Goal: Transaction & Acquisition: Purchase product/service

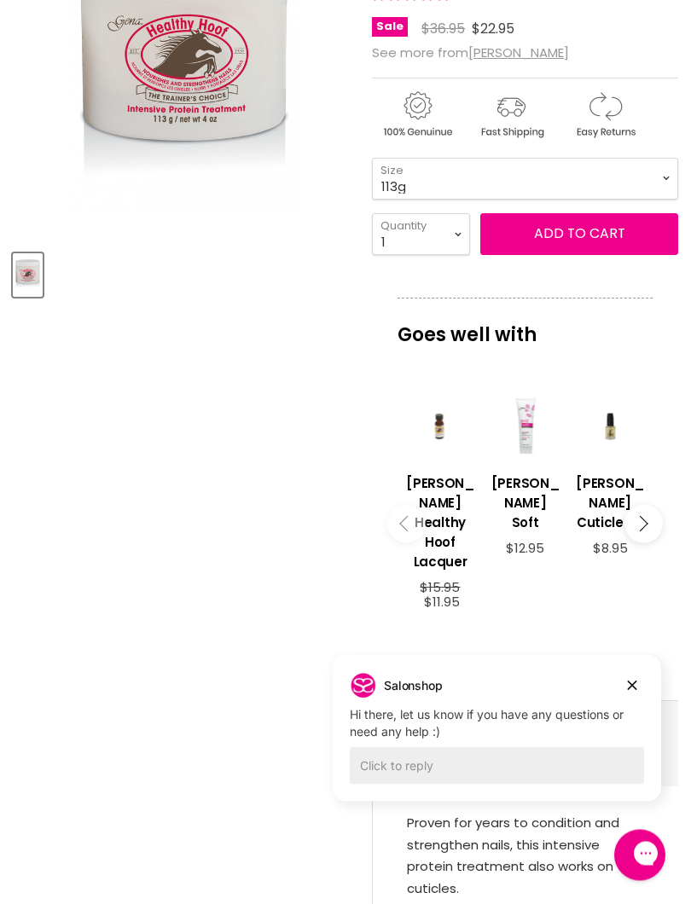
scroll to position [350, 0]
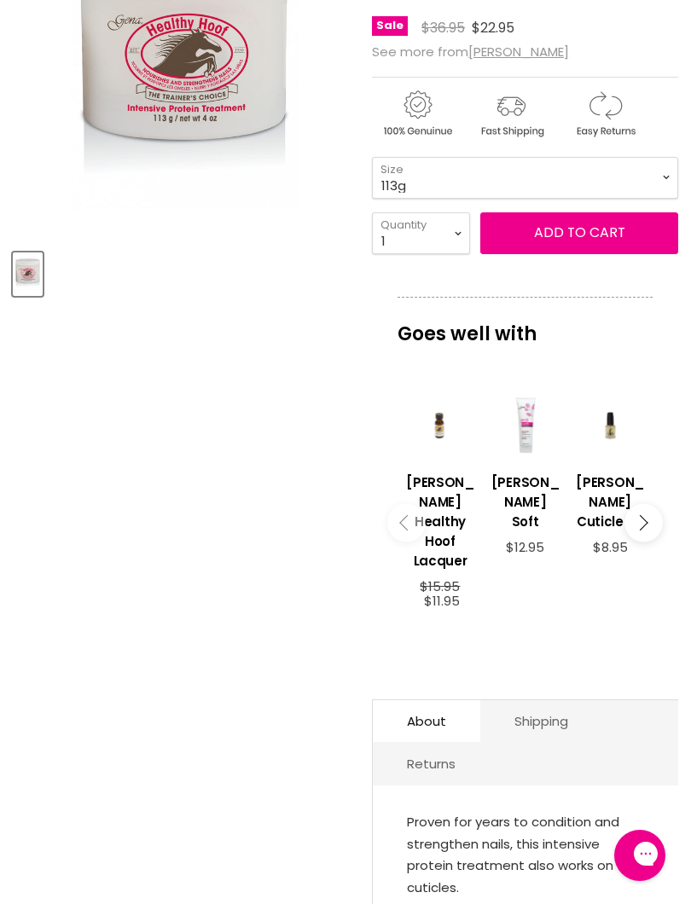
click at [631, 679] on div "Gena Healthy Hoof 24 reviews Sale Original Price $36.95 Current Price $22.95 Se…" at bounding box center [525, 466] width 306 height 1147
click at [441, 508] on h3 "[PERSON_NAME] Healthy Hoof Lacquer" at bounding box center [440, 522] width 68 height 98
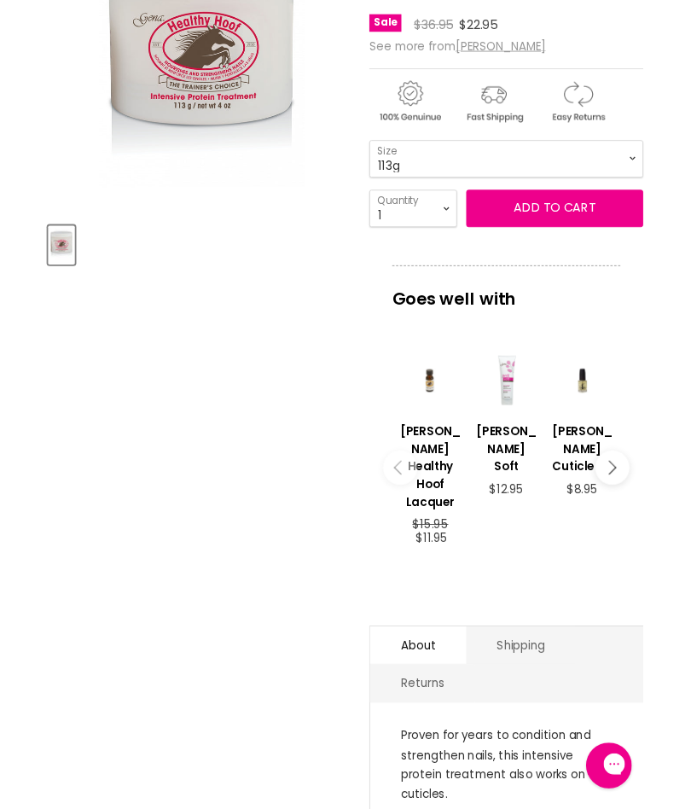
scroll to position [397, 0]
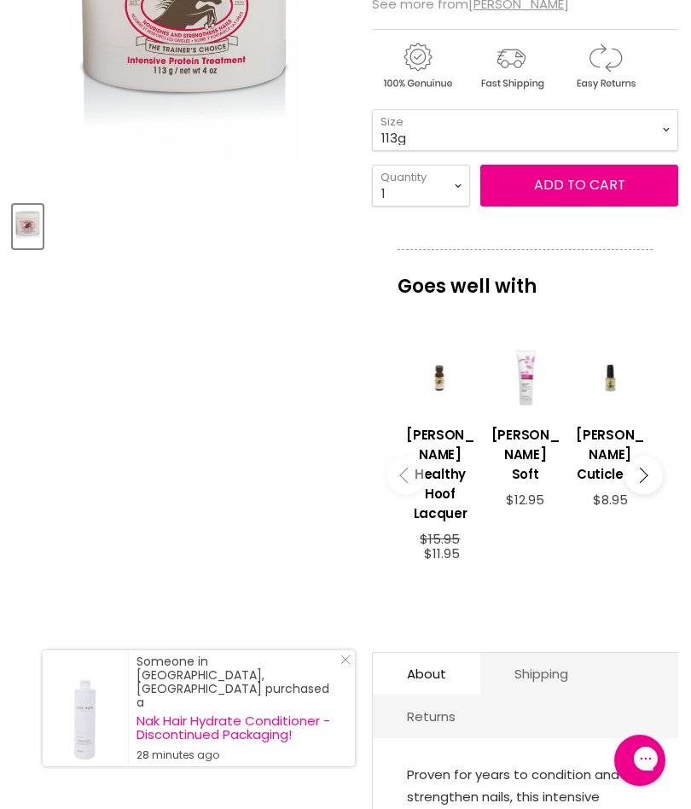
click at [569, 175] on span "Add to cart" at bounding box center [579, 185] width 91 height 20
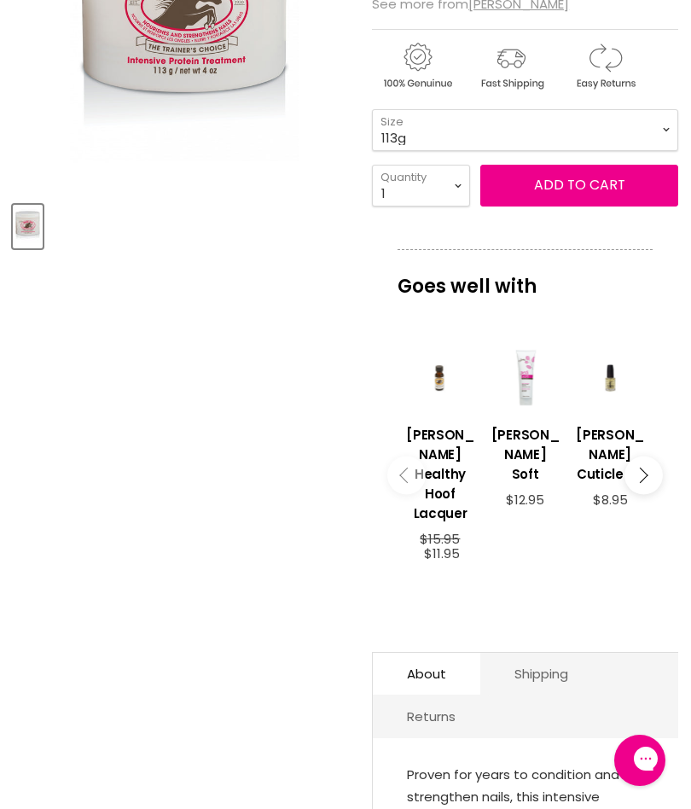
click at [588, 175] on span "Add to cart" at bounding box center [579, 185] width 91 height 20
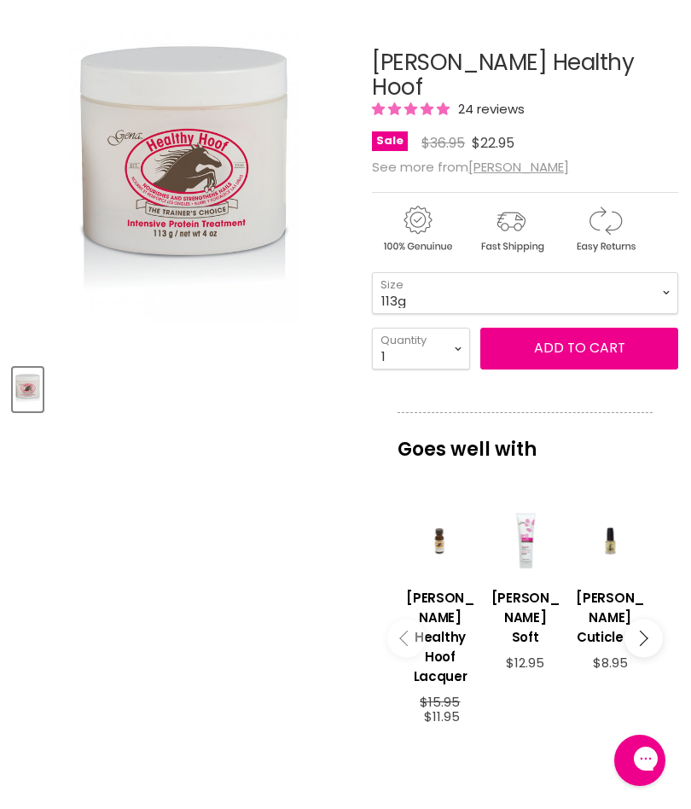
scroll to position [233, 0]
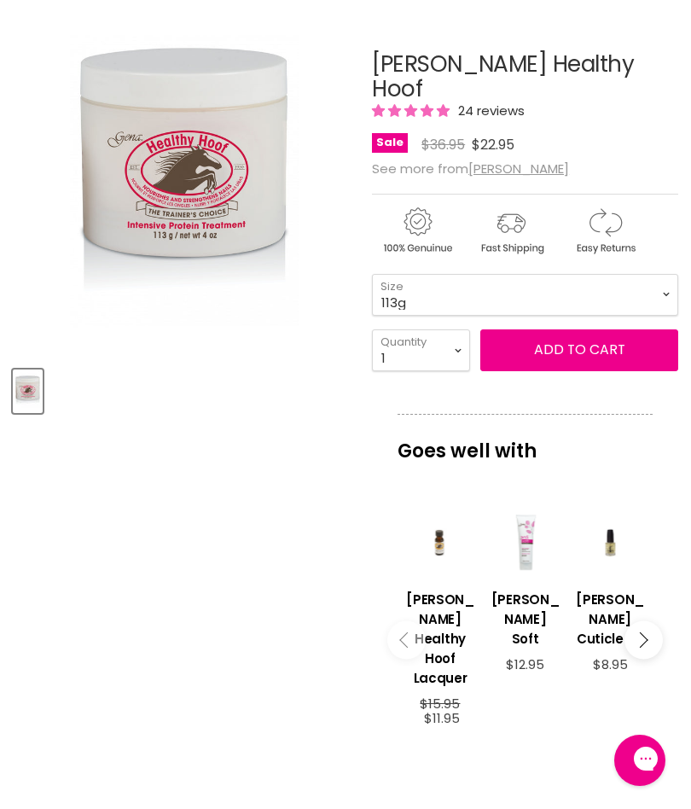
click at [590, 339] on span "Add to cart" at bounding box center [579, 349] width 91 height 20
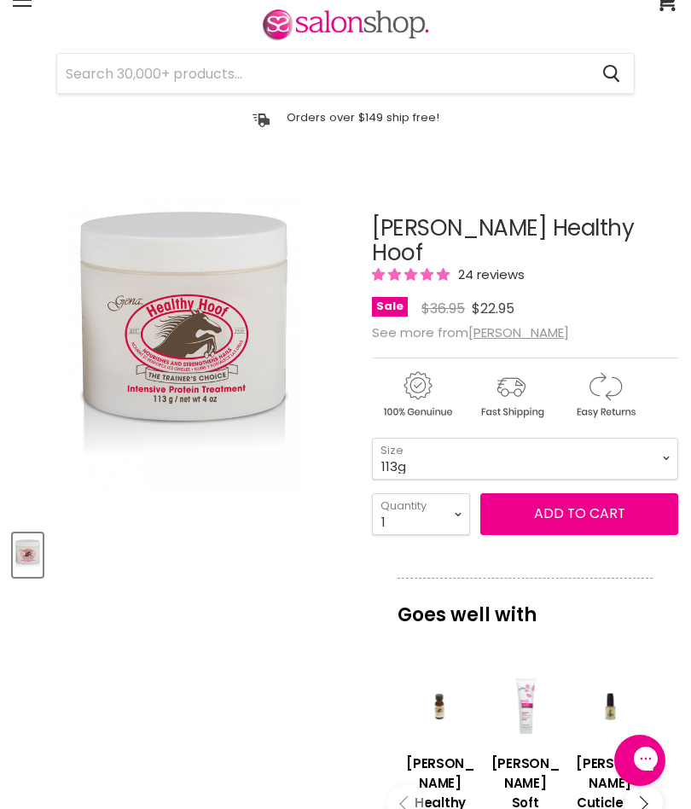
scroll to position [0, 0]
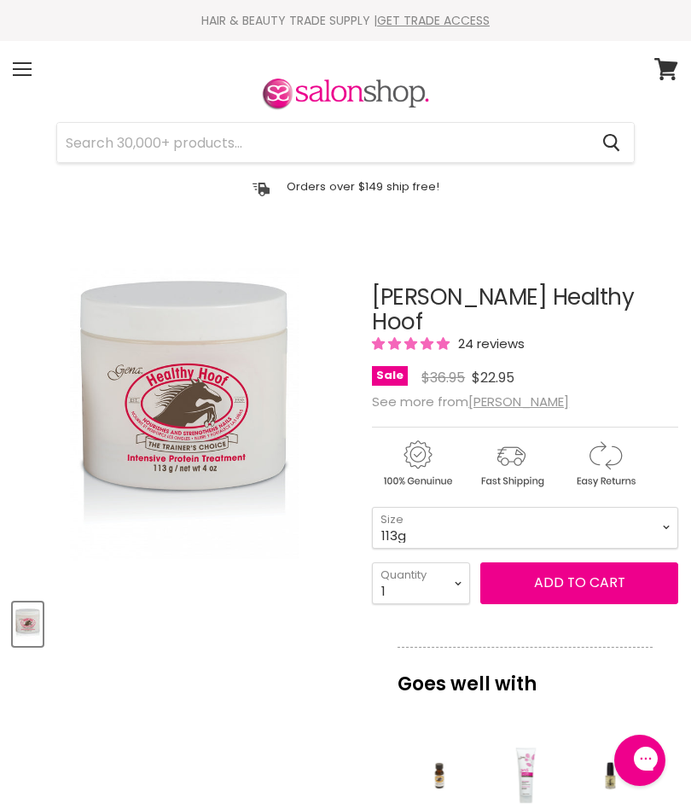
click at [574, 572] on span "Add to cart" at bounding box center [579, 582] width 91 height 20
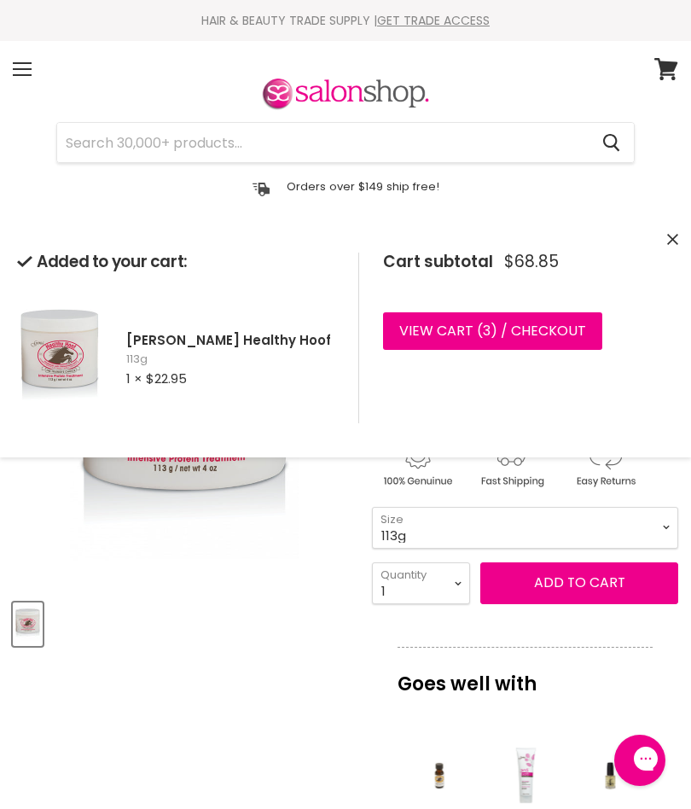
click at [460, 334] on link "View cart ( 3 ) / Checkout" at bounding box center [492, 331] width 219 height 38
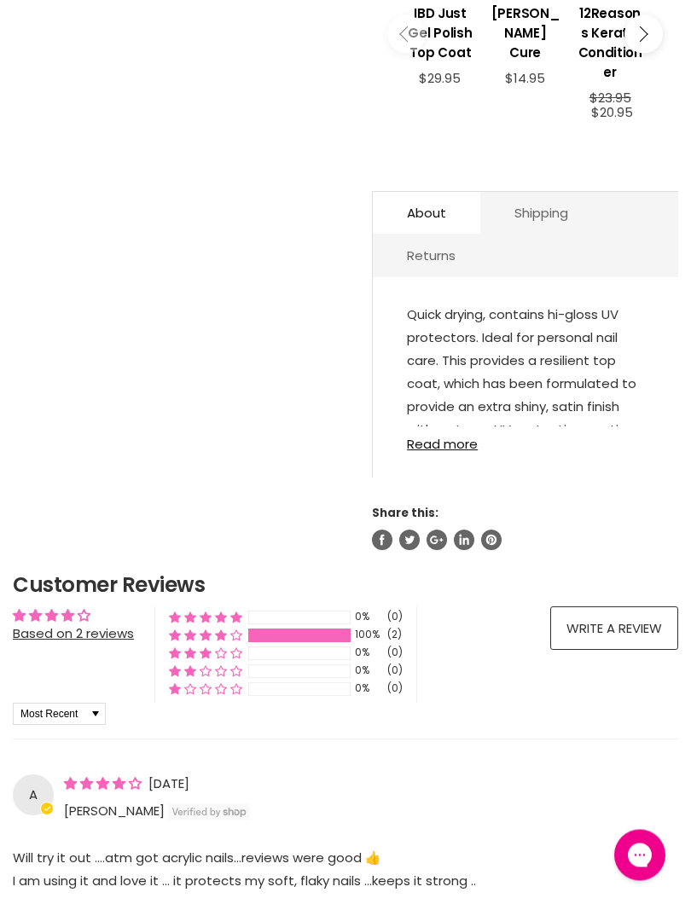
scroll to position [821, 0]
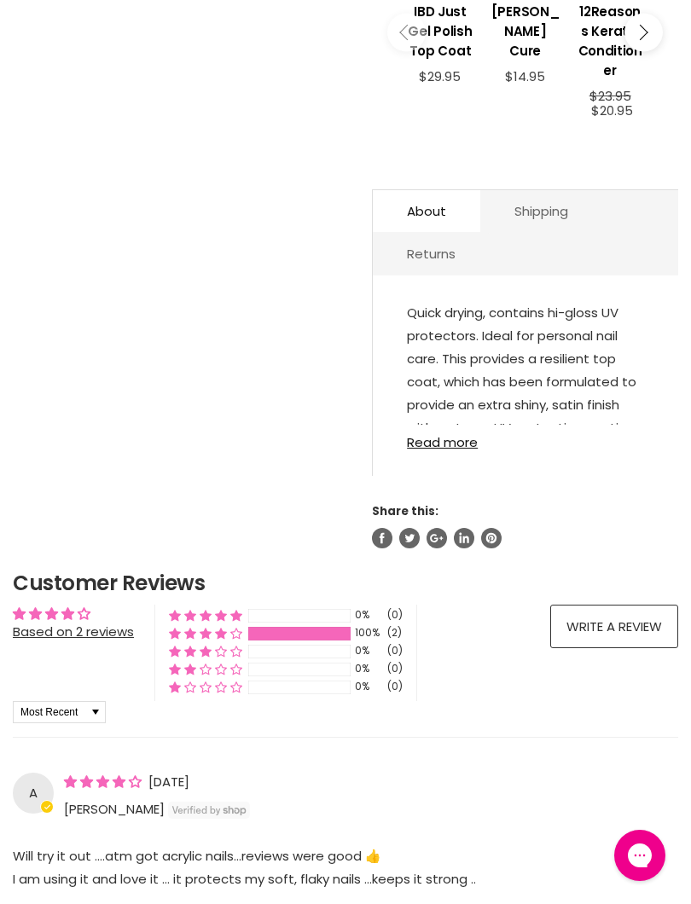
click at [449, 425] on link "Read more" at bounding box center [525, 437] width 237 height 25
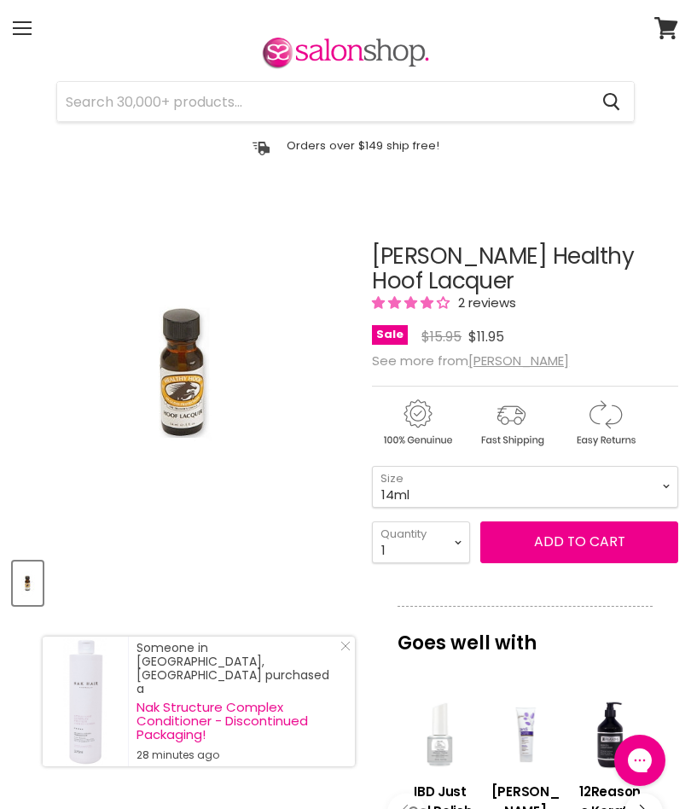
scroll to position [38, 0]
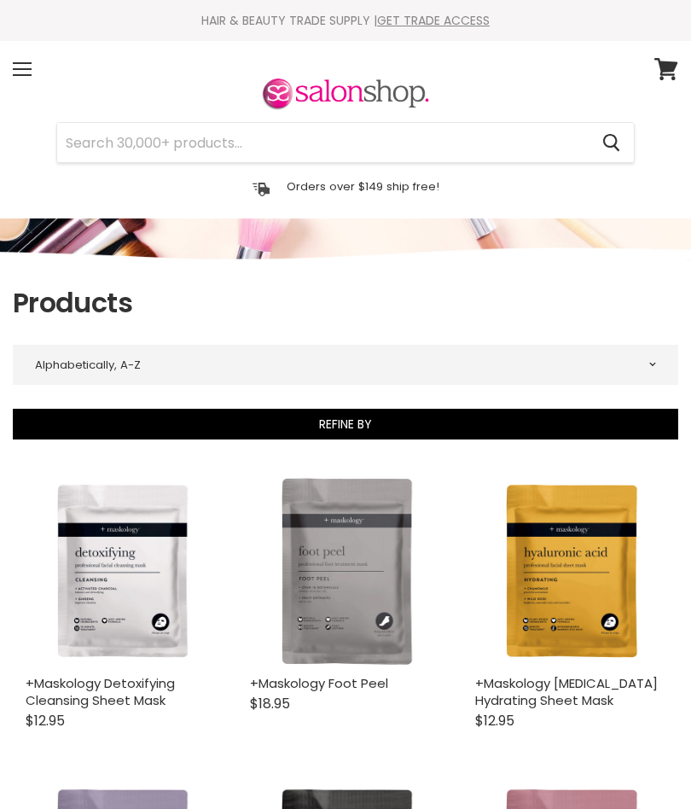
select select "title-ascending"
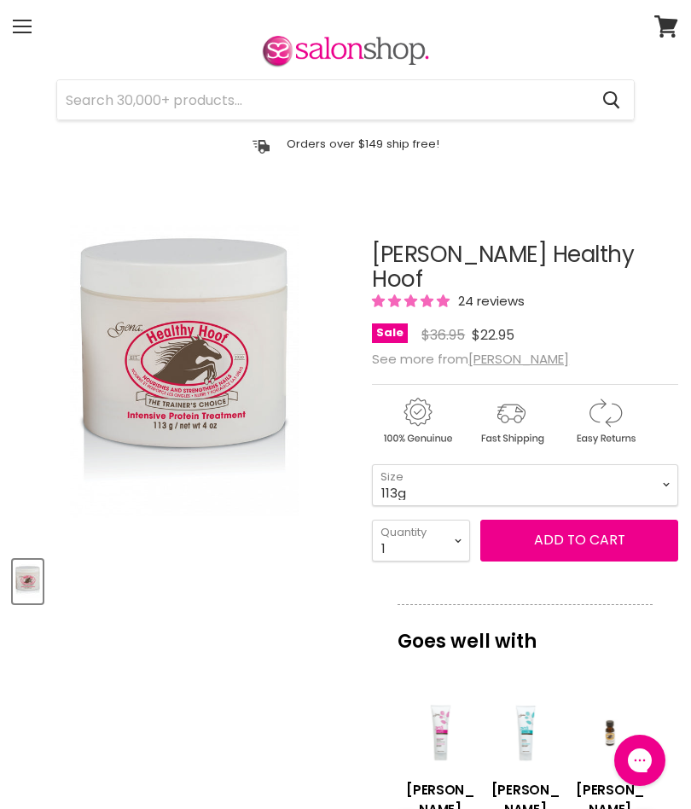
scroll to position [42, 0]
click at [582, 531] on span "Add to cart" at bounding box center [579, 541] width 91 height 20
